Goal: Navigation & Orientation: Find specific page/section

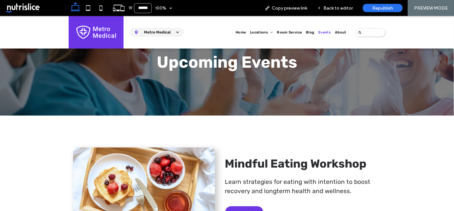
scroll to position [37, 0]
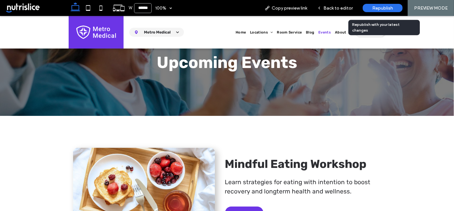
click at [375, 10] on span "Republish" at bounding box center [382, 7] width 21 height 5
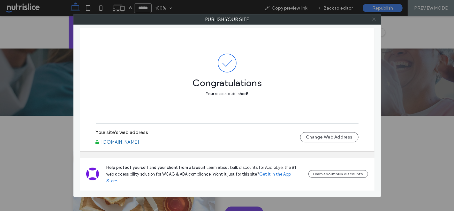
click at [373, 21] on icon at bounding box center [373, 19] width 5 height 5
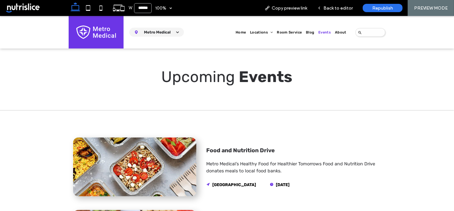
scroll to position [364, 0]
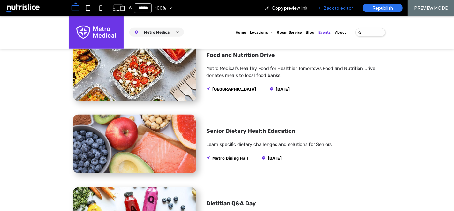
click at [329, 9] on span "Back to editor" at bounding box center [337, 7] width 29 height 5
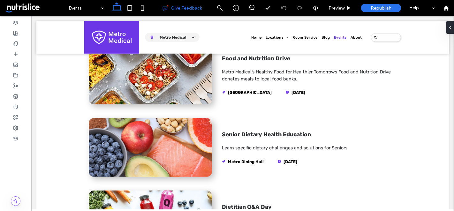
scroll to position [367, 0]
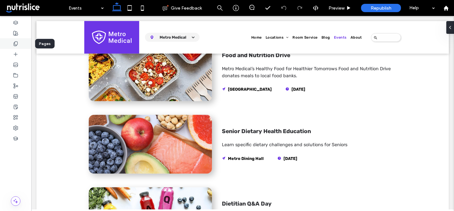
click at [16, 44] on icon at bounding box center [15, 43] width 5 height 5
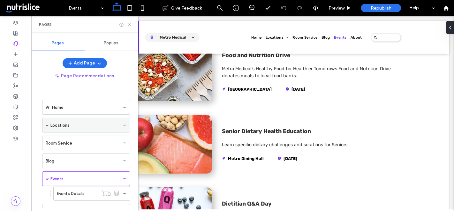
click at [74, 123] on div "Locations" at bounding box center [84, 125] width 69 height 7
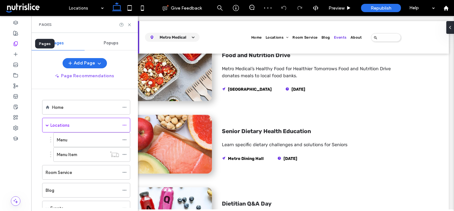
click at [16, 42] on icon at bounding box center [15, 43] width 5 height 5
click at [128, 24] on icon at bounding box center [129, 24] width 5 height 5
